Goal: Task Accomplishment & Management: Use online tool/utility

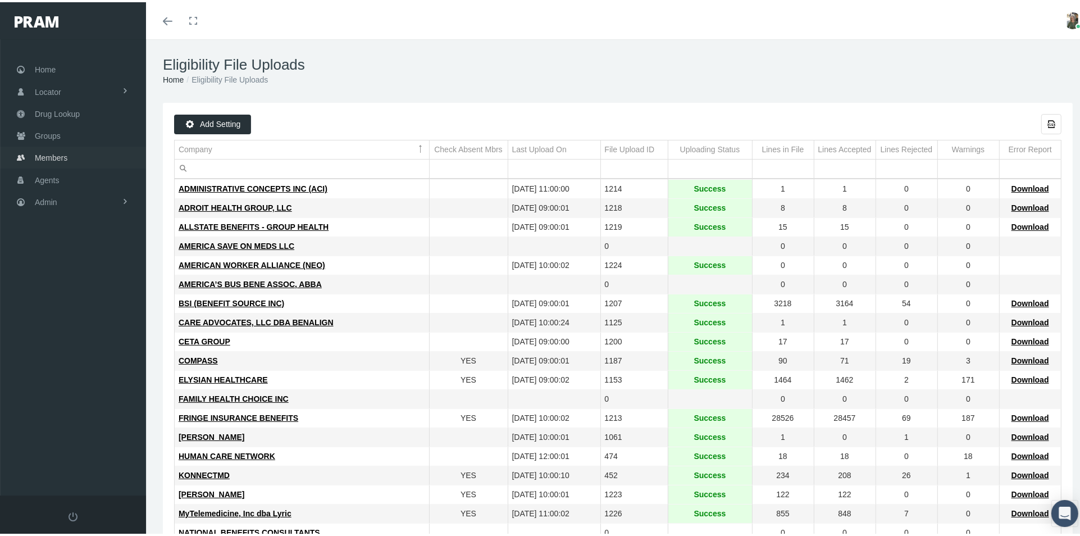
click at [57, 155] on span "Members" at bounding box center [51, 155] width 33 height 21
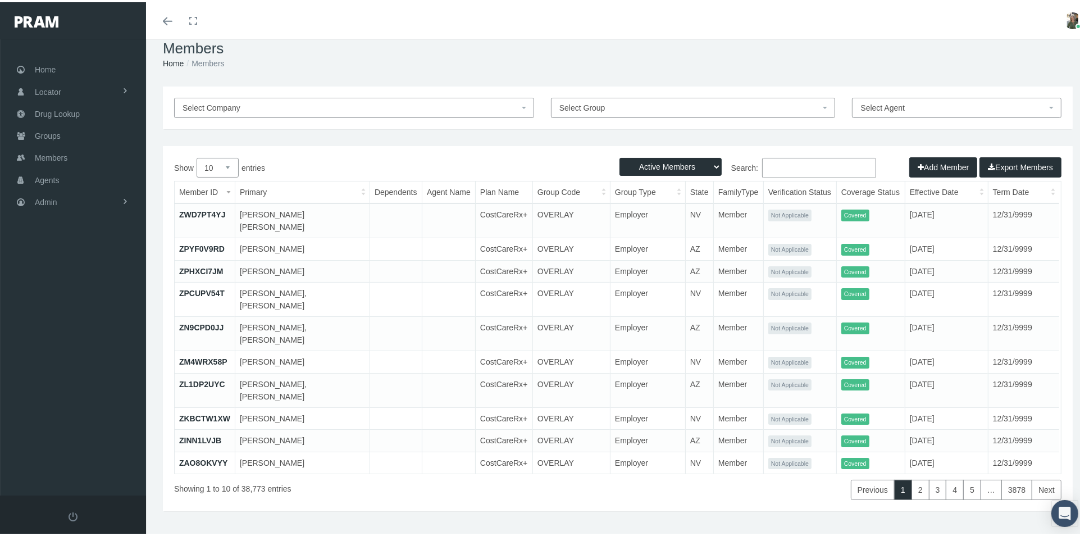
scroll to position [25, 0]
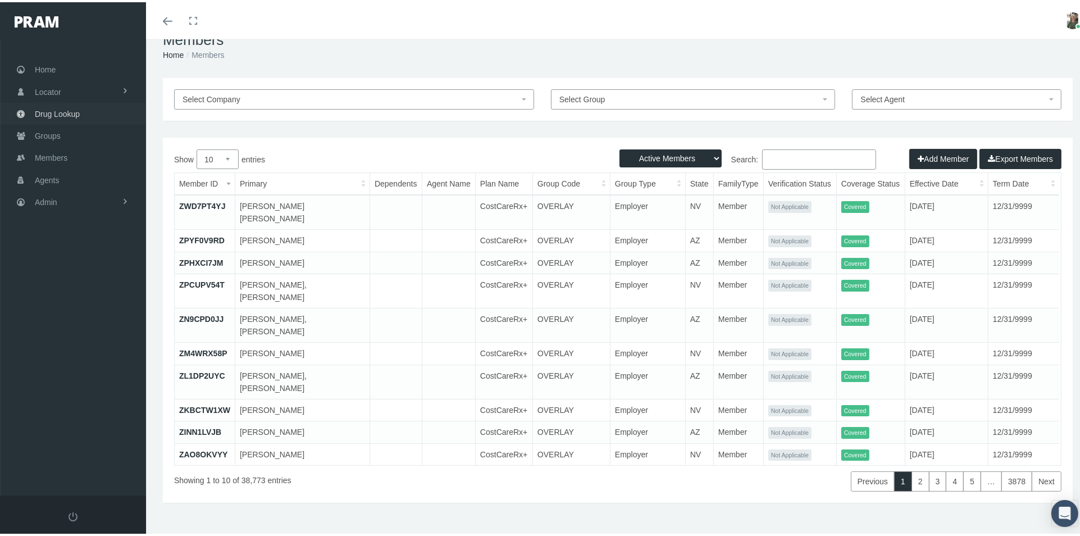
click at [64, 113] on span "Drug Lookup" at bounding box center [57, 111] width 45 height 21
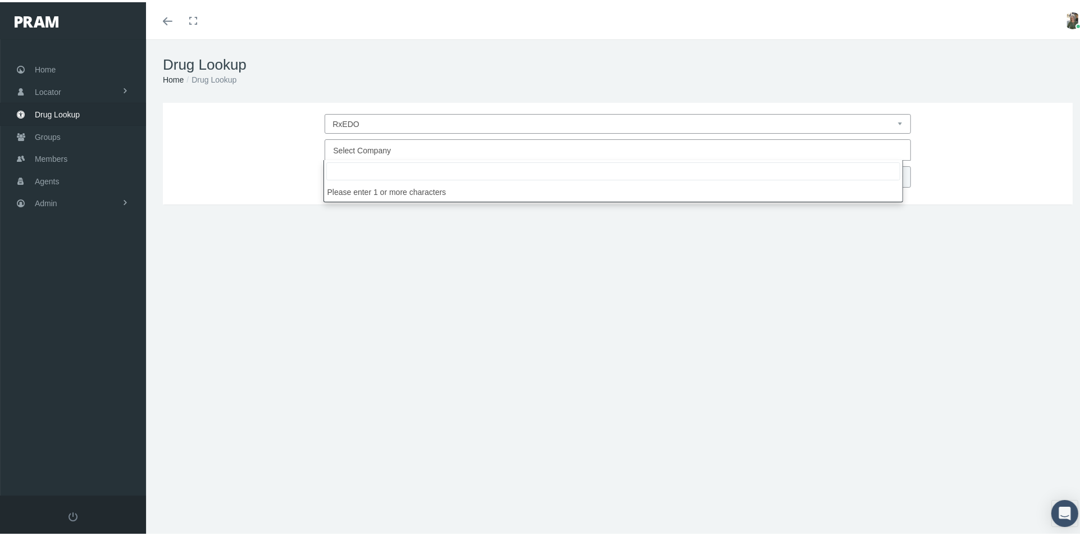
click at [517, 141] on span "Select Company" at bounding box center [614, 148] width 562 height 15
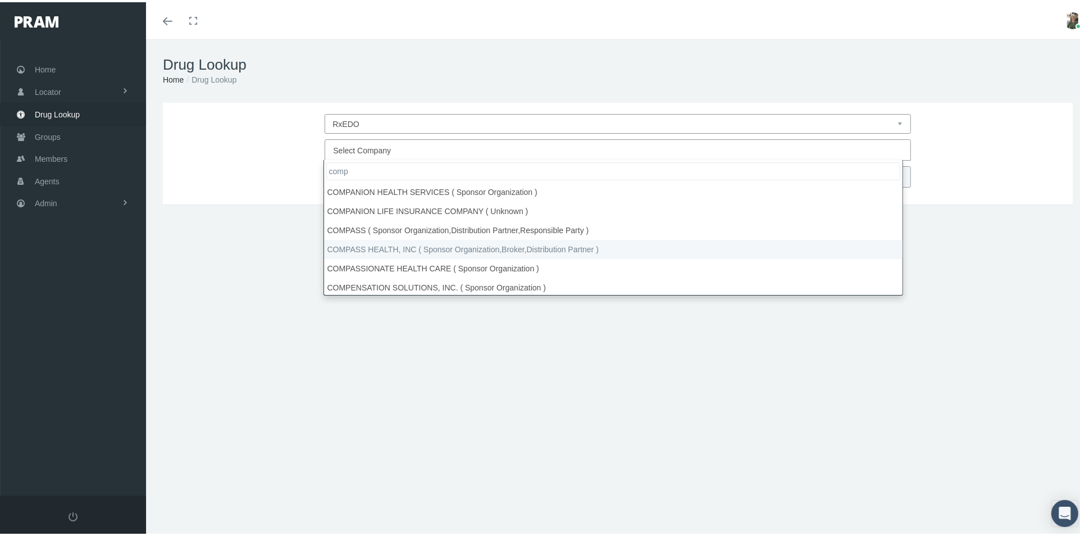
type input "comp"
select select "4780"
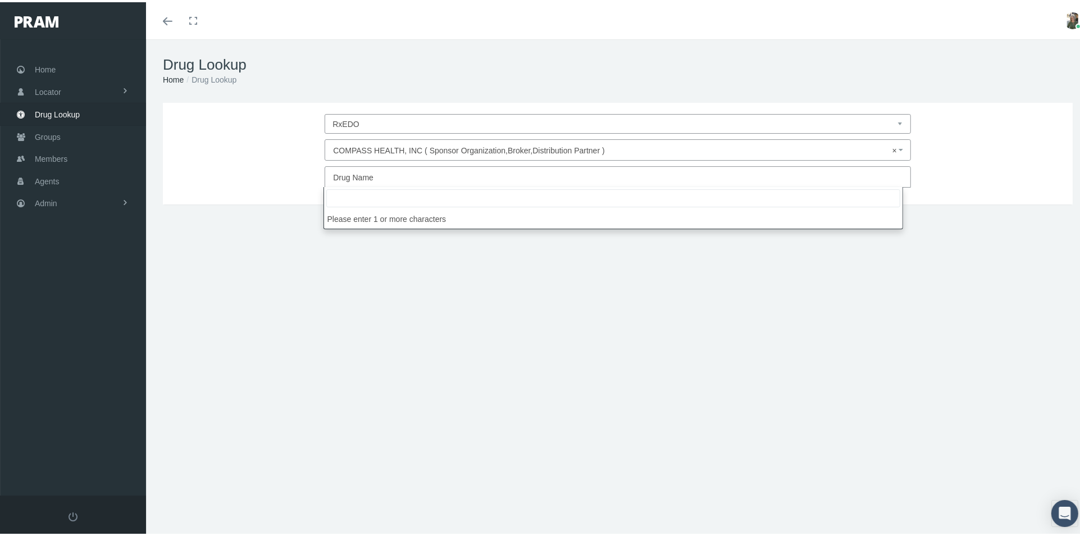
click at [550, 169] on span "Drug Name" at bounding box center [614, 175] width 562 height 15
type input "t"
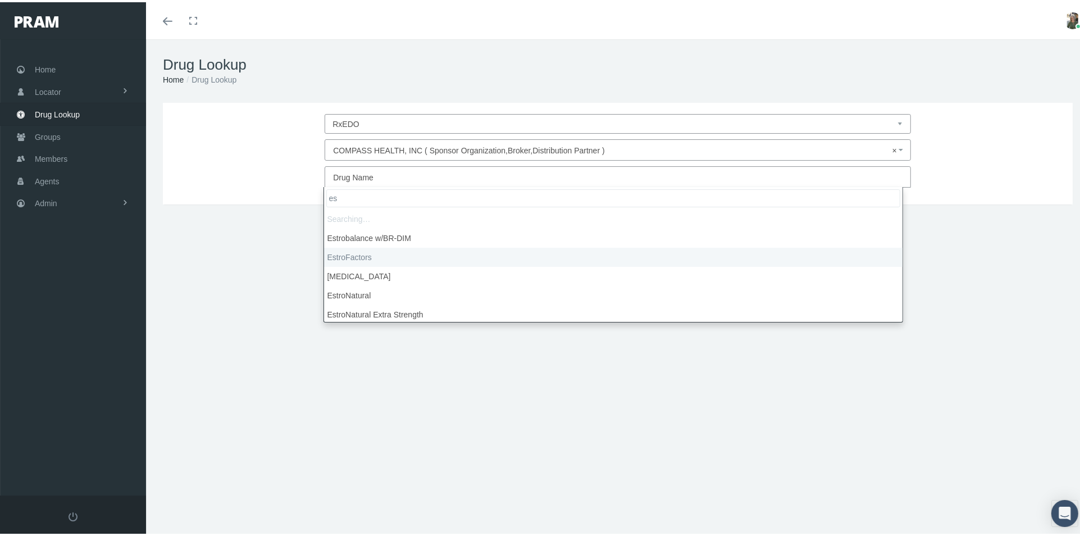
type input "e"
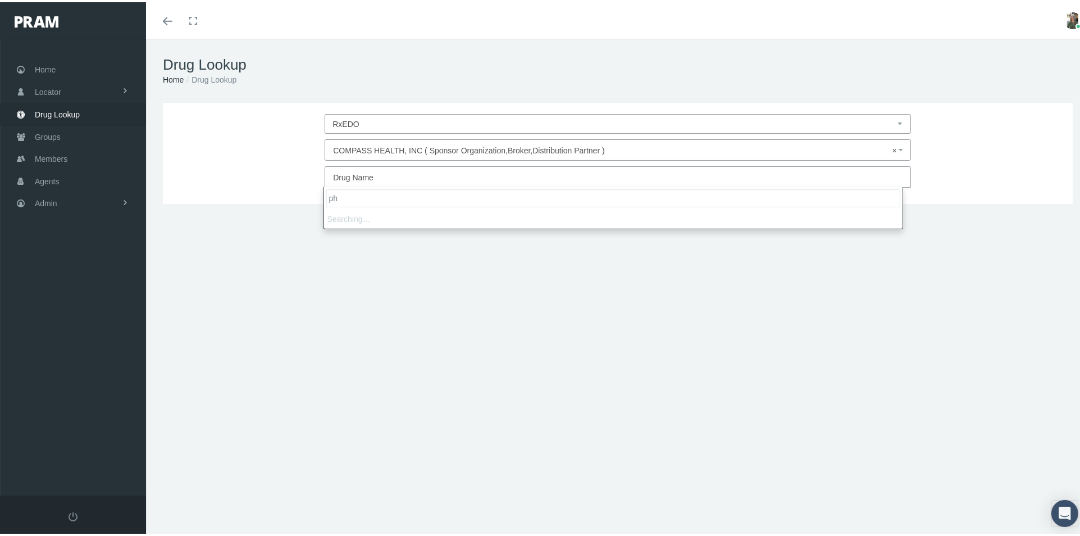
type input "p"
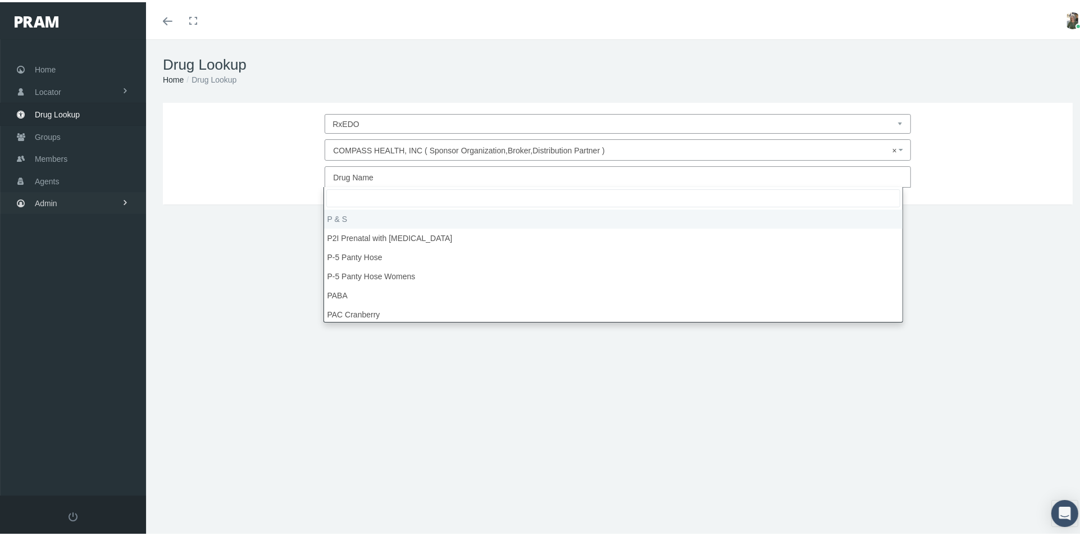
click at [44, 200] on span "Admin" at bounding box center [46, 200] width 22 height 21
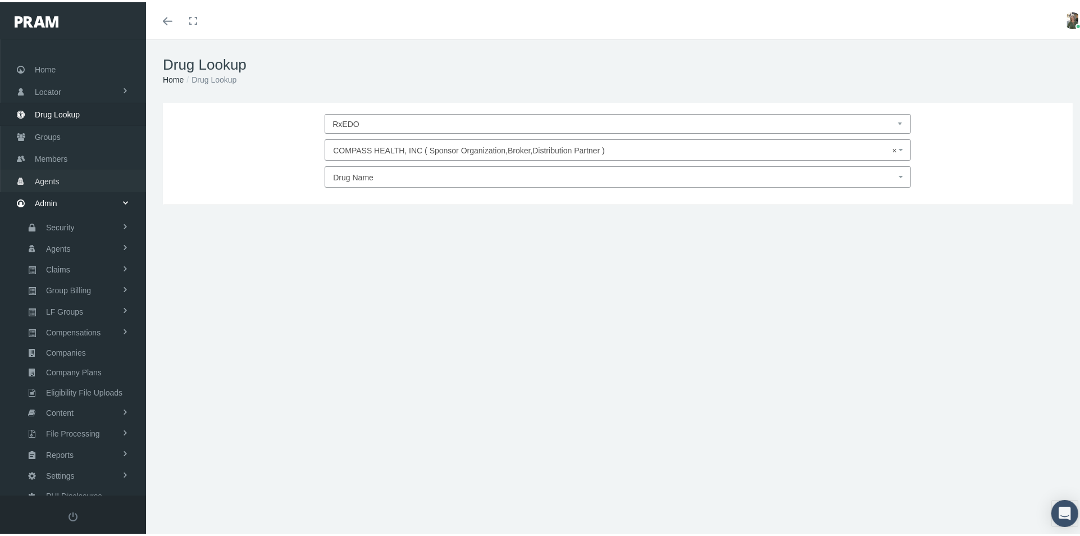
click at [69, 181] on link "Agents" at bounding box center [73, 178] width 146 height 22
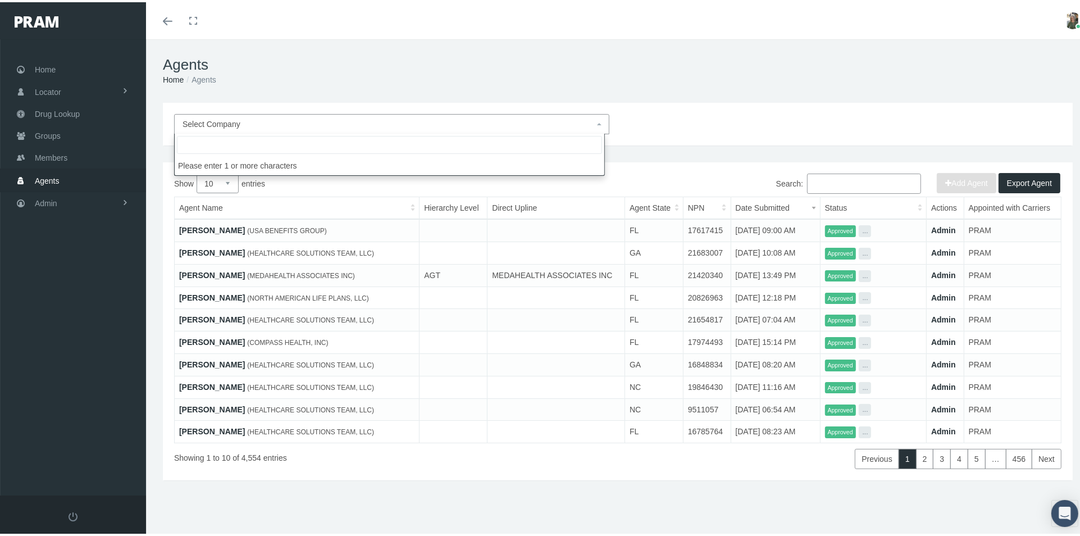
click at [293, 125] on span "Select Company" at bounding box center [388, 122] width 412 height 12
type input "d"
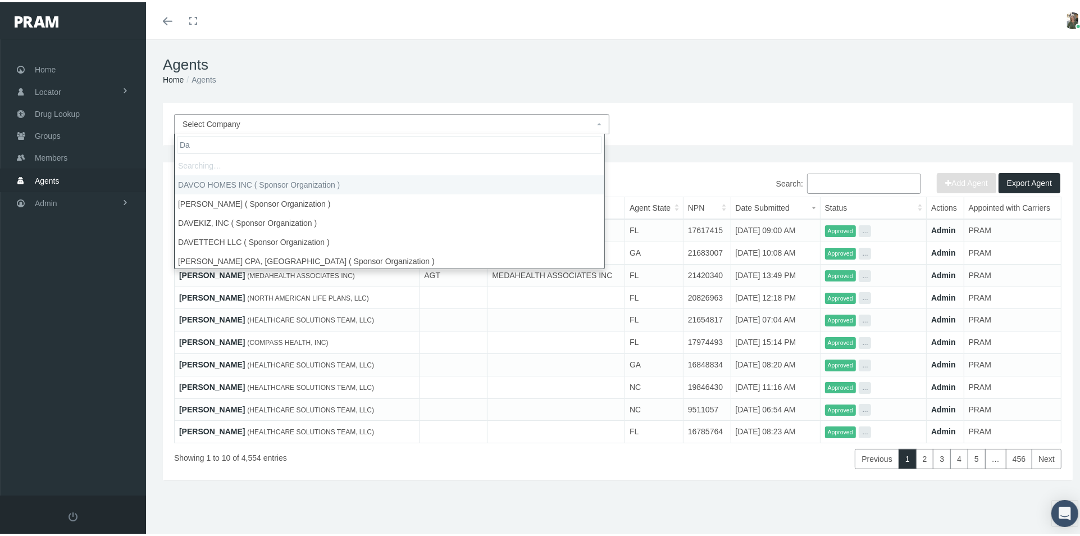
type input "D"
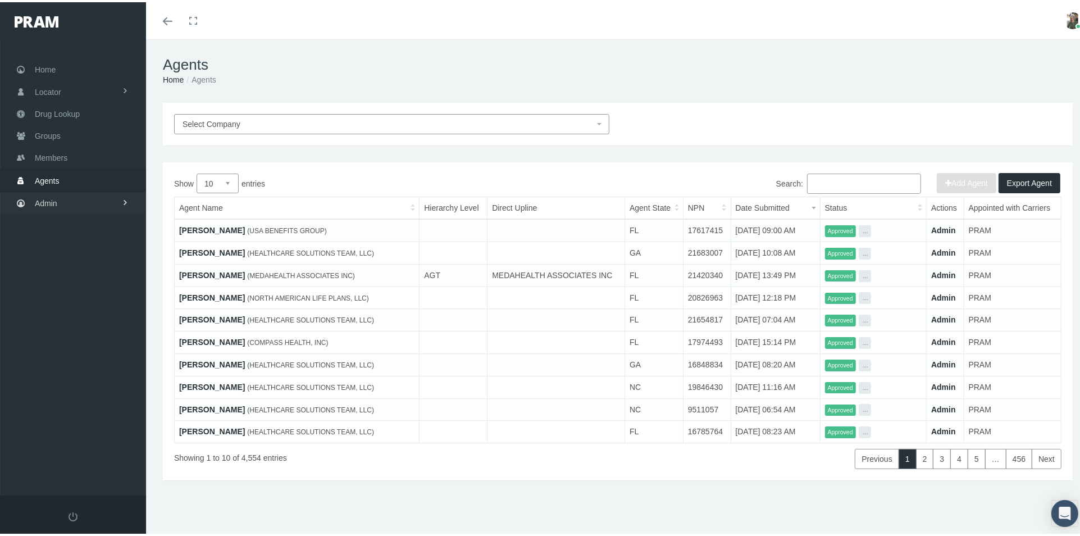
click at [88, 206] on link "Admin" at bounding box center [73, 201] width 146 height 22
click at [96, 224] on link "Security" at bounding box center [73, 225] width 146 height 20
click at [81, 278] on span "User Lookup" at bounding box center [66, 287] width 44 height 19
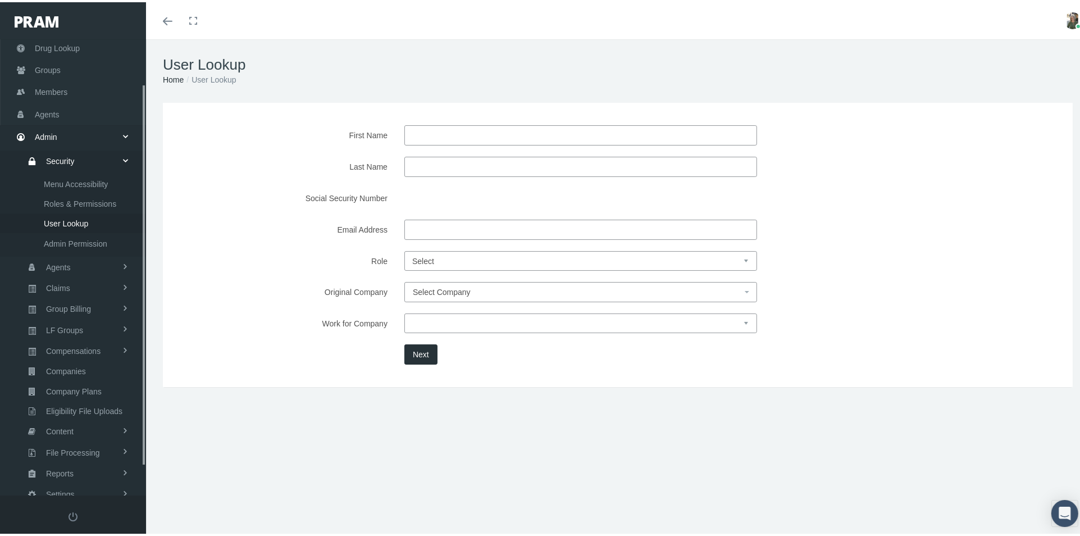
click at [442, 131] on input "First Name" at bounding box center [580, 133] width 353 height 20
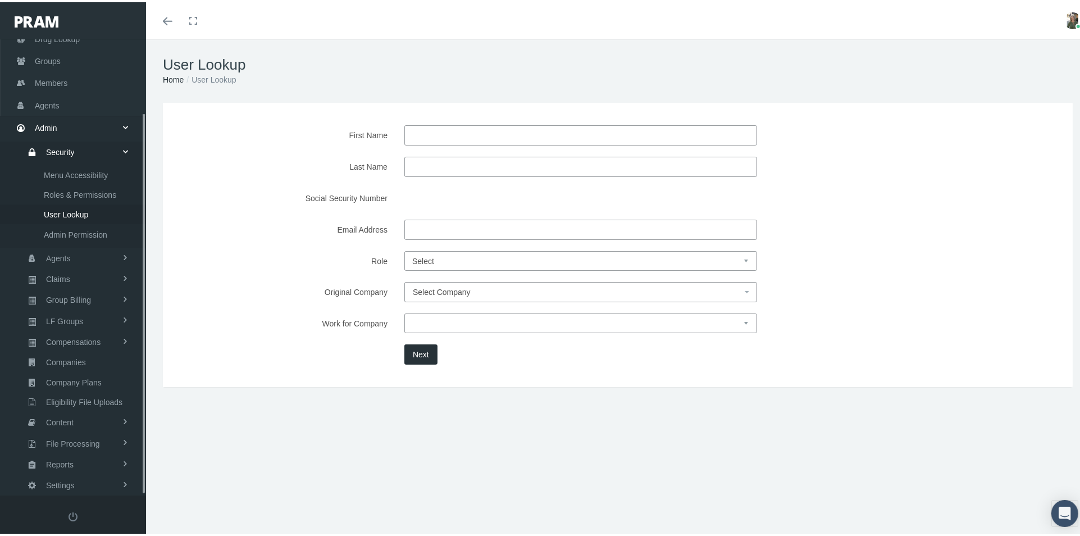
scroll to position [87, 0]
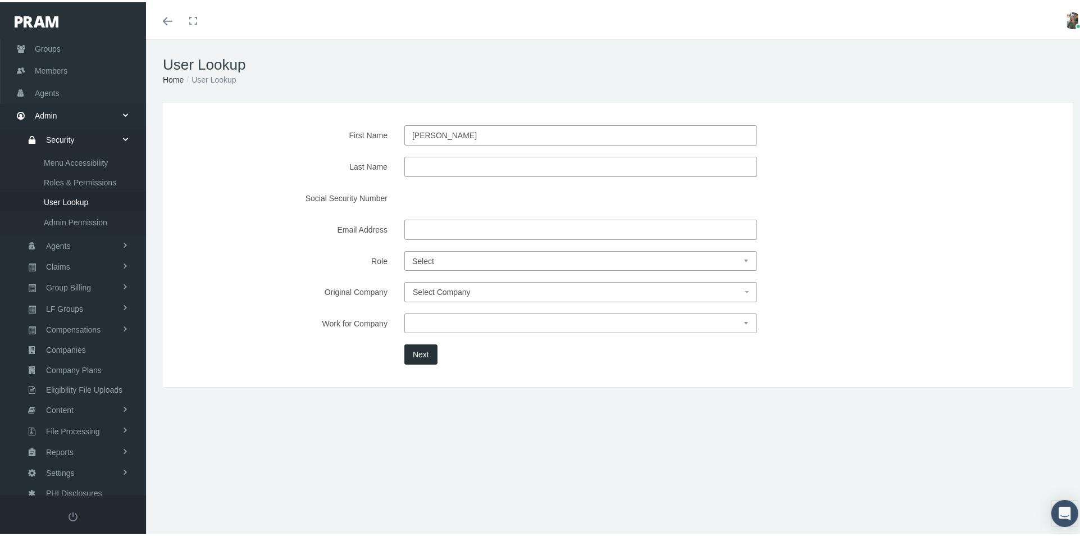
type input "[PERSON_NAME]"
click at [409, 357] on button "Next" at bounding box center [420, 352] width 33 height 20
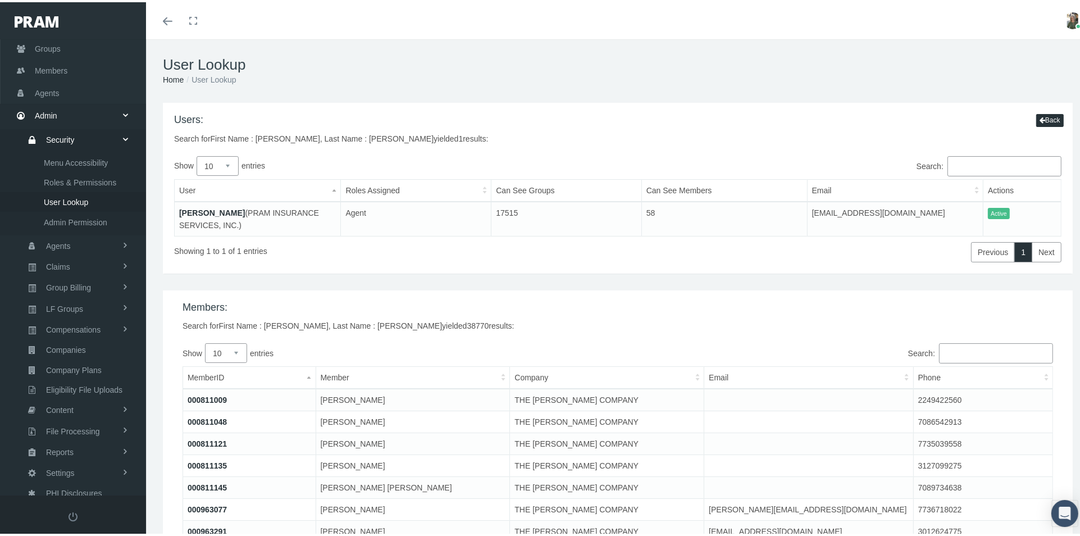
click at [198, 209] on link "[PERSON_NAME]" at bounding box center [212, 210] width 66 height 9
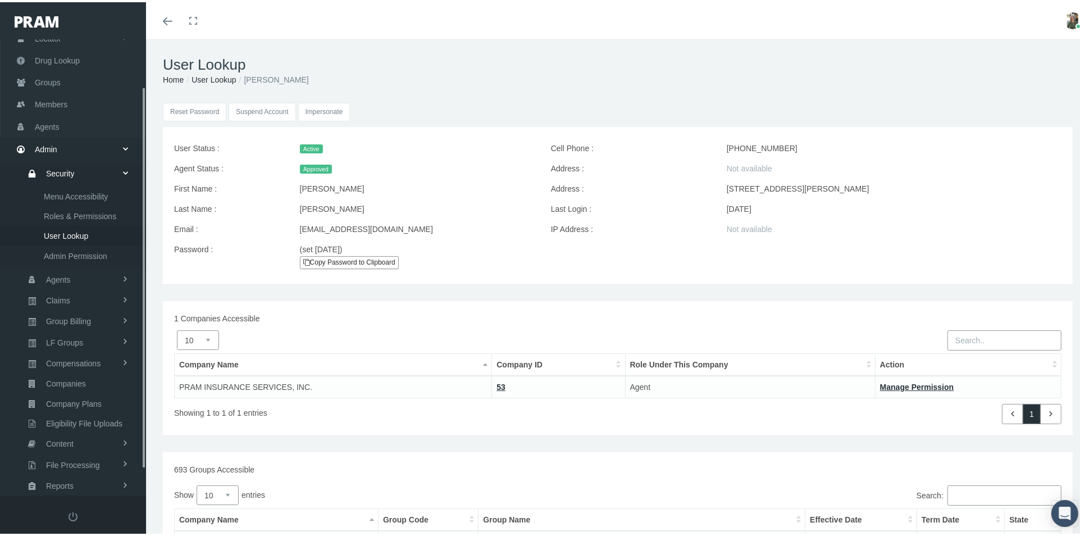
scroll to position [87, 0]
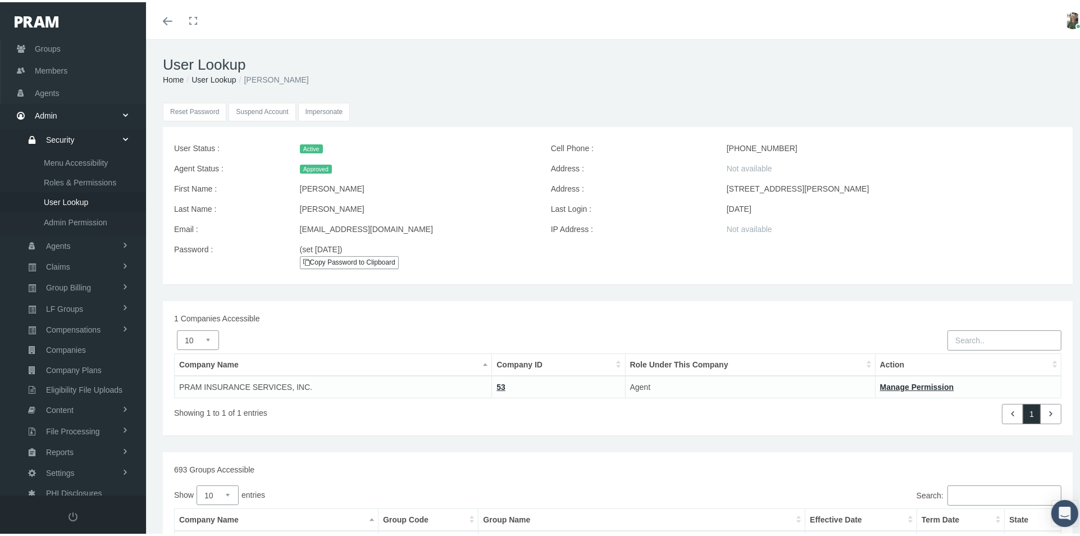
click at [331, 107] on input "Impersonate" at bounding box center [324, 110] width 52 height 19
